Goal: Find specific page/section: Find specific page/section

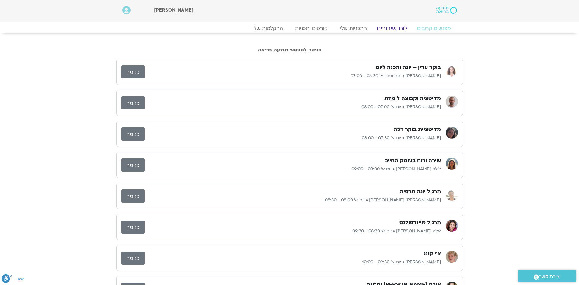
click at [396, 28] on link "לוח שידורים" at bounding box center [392, 28] width 46 height 7
click at [397, 26] on link "לוח שידורים" at bounding box center [392, 28] width 46 height 7
click at [379, 28] on link "לוח שידורים" at bounding box center [392, 28] width 46 height 7
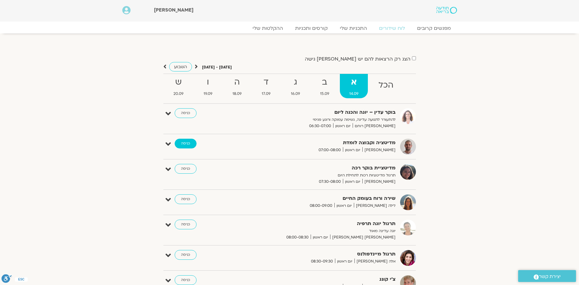
click at [182, 143] on link "כניסה" at bounding box center [186, 144] width 22 height 10
